Goal: Find specific page/section: Find specific page/section

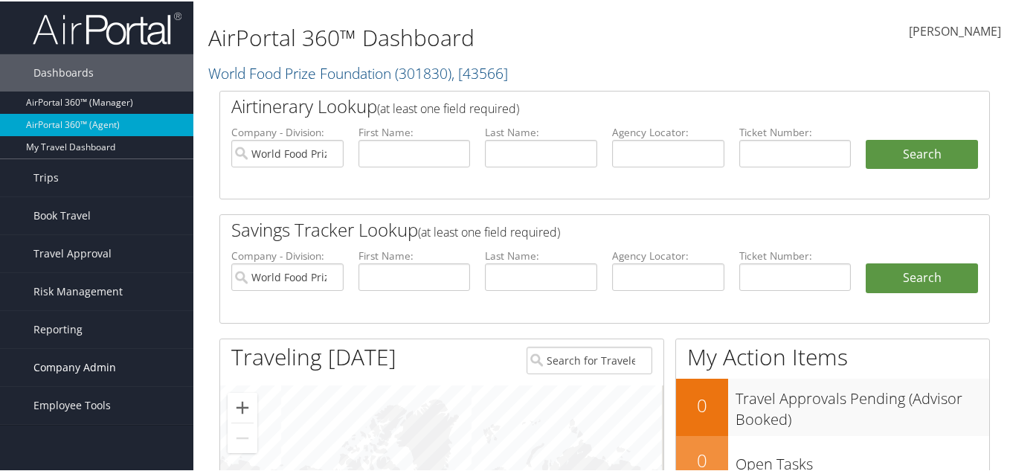
click at [91, 365] on span "Company Admin" at bounding box center [74, 365] width 83 height 37
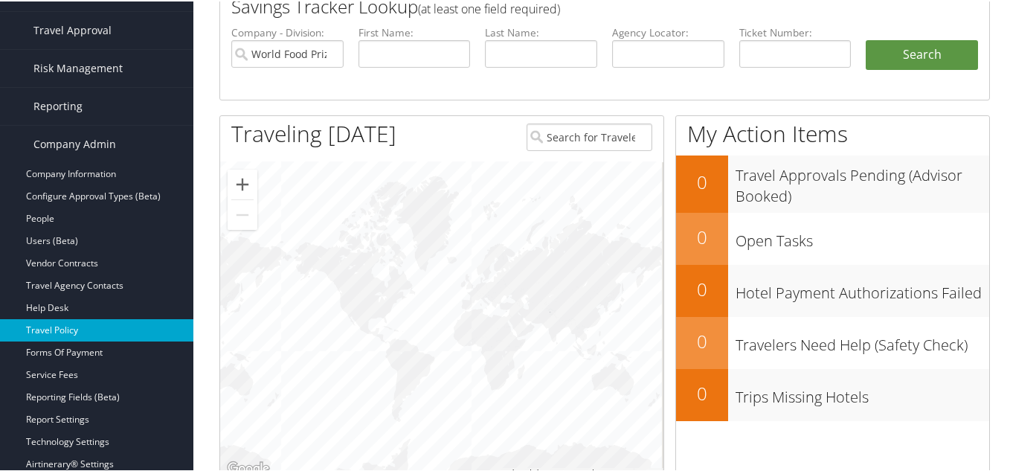
click at [113, 331] on link "Travel Policy" at bounding box center [96, 329] width 193 height 22
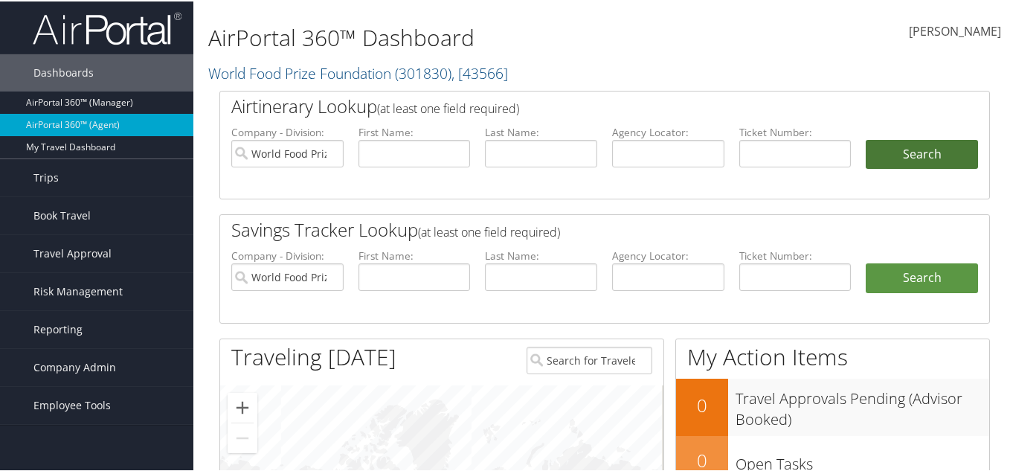
drag, startPoint x: 889, startPoint y: 149, endPoint x: 878, endPoint y: 142, distance: 12.4
click at [880, 143] on button "Search" at bounding box center [922, 153] width 112 height 30
